Goal: Find contact information: Find contact information

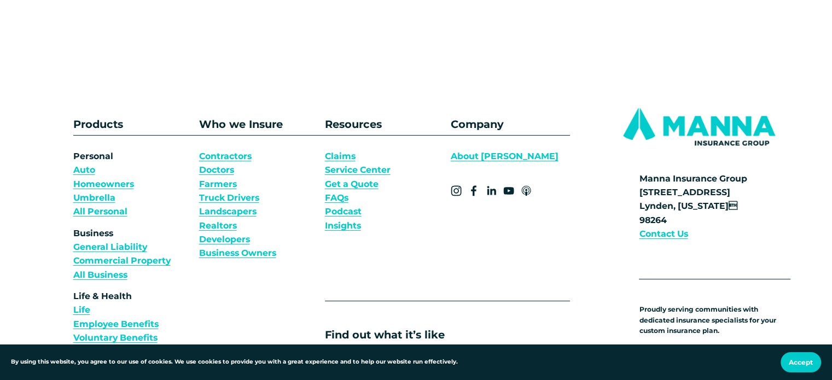
scroll to position [3845, 0]
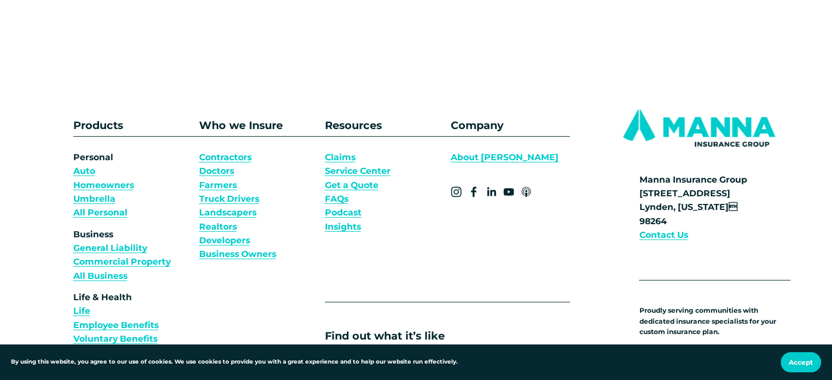
click at [665, 240] on strong "Contact Us" at bounding box center [663, 235] width 49 height 10
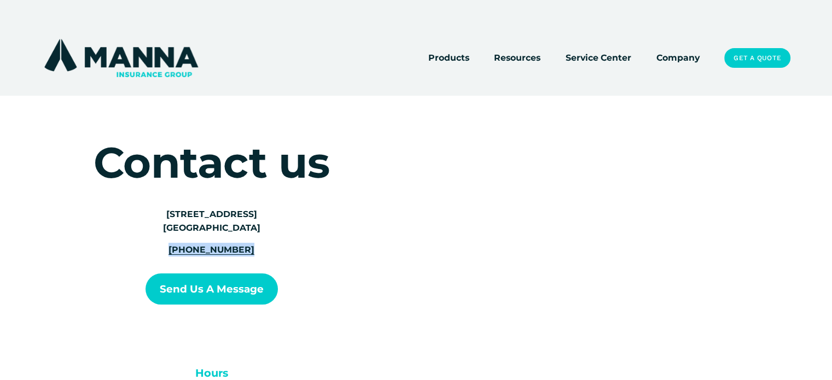
drag, startPoint x: 256, startPoint y: 252, endPoint x: 178, endPoint y: 258, distance: 77.9
click at [178, 258] on div "[STREET_ADDRESS] (360) 922-0149" at bounding box center [212, 237] width 152 height 60
copy span "[PHONE_NUMBER]"
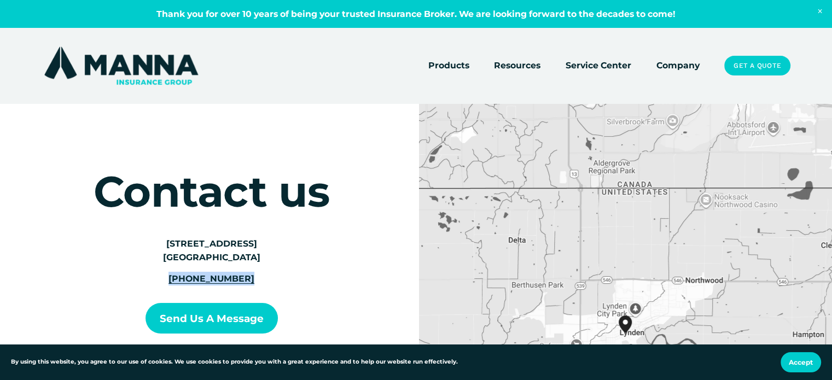
click at [675, 66] on link "Company" at bounding box center [677, 65] width 43 height 15
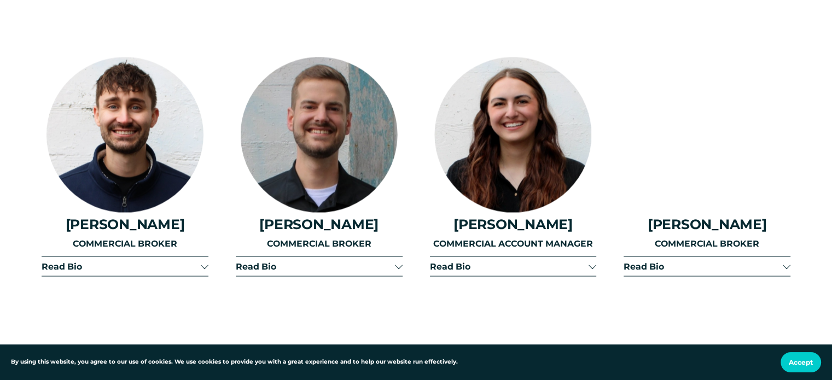
scroll to position [1977, 0]
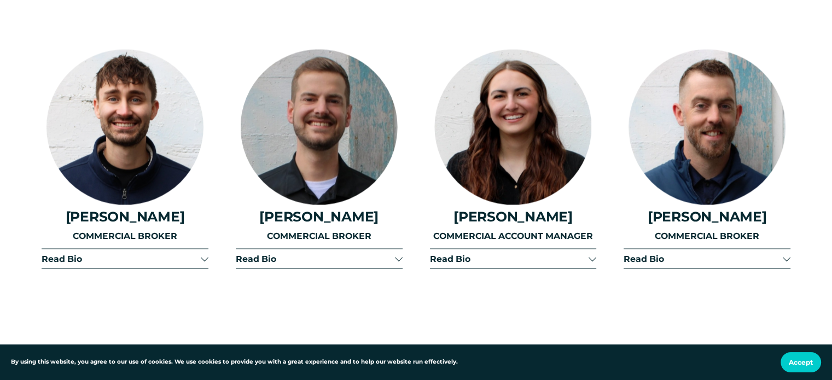
click at [695, 260] on span "Read Bio" at bounding box center [703, 258] width 159 height 10
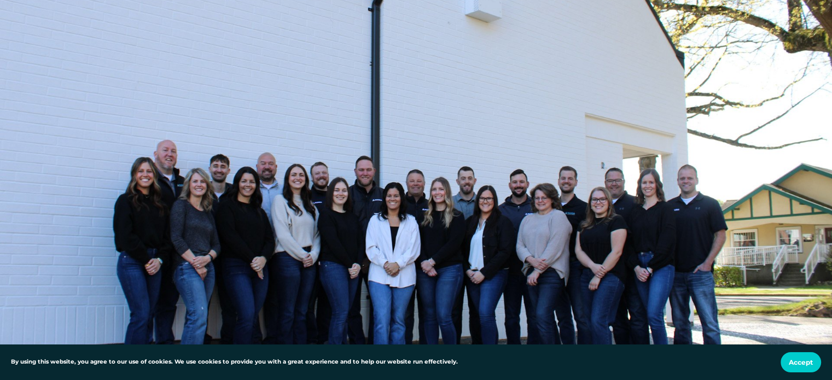
scroll to position [588, 0]
